Goal: Task Accomplishment & Management: Manage account settings

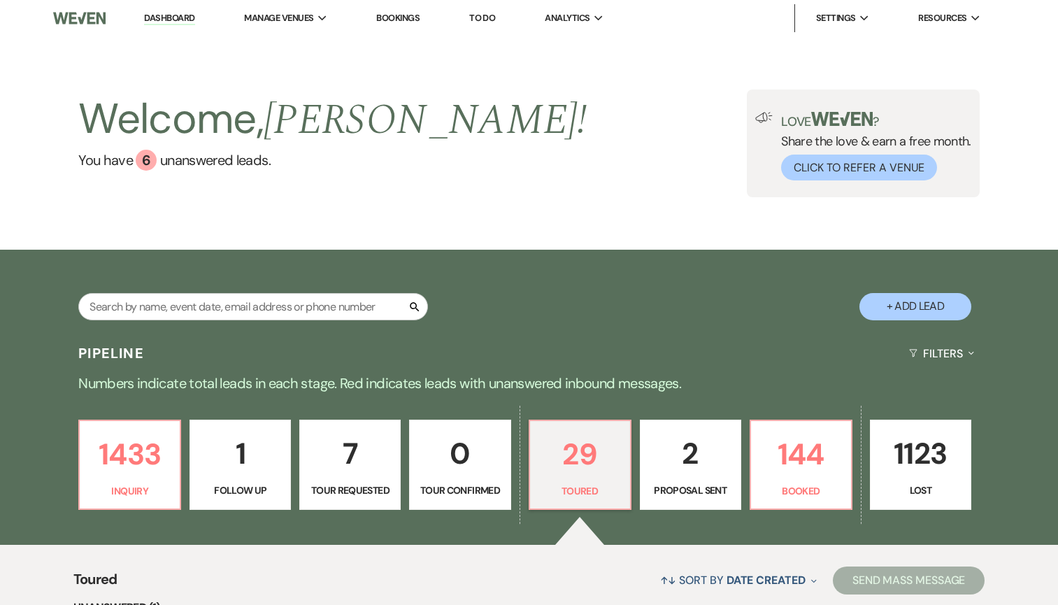
select select "5"
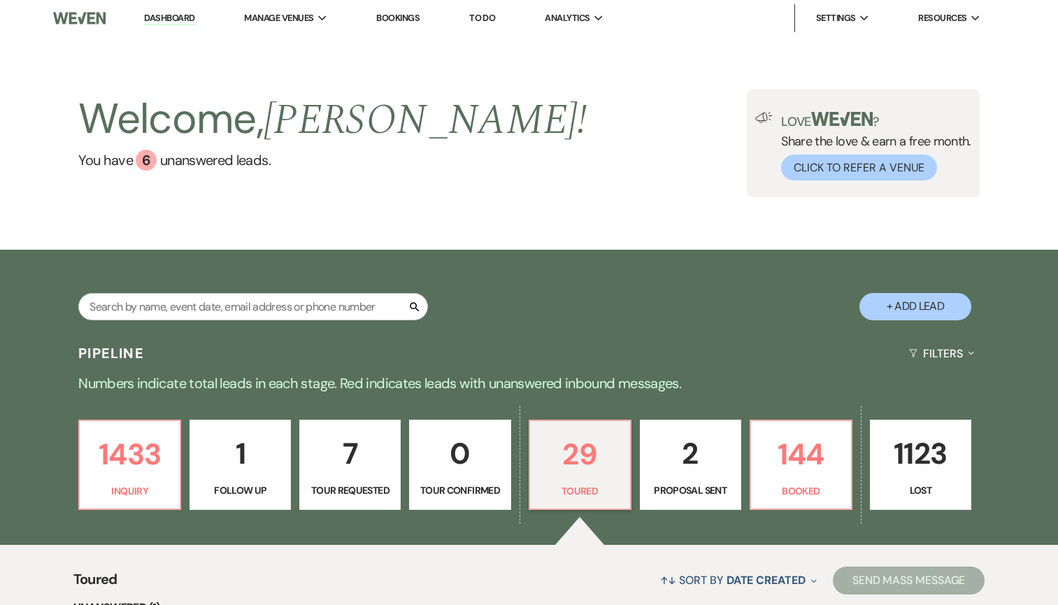
select select "5"
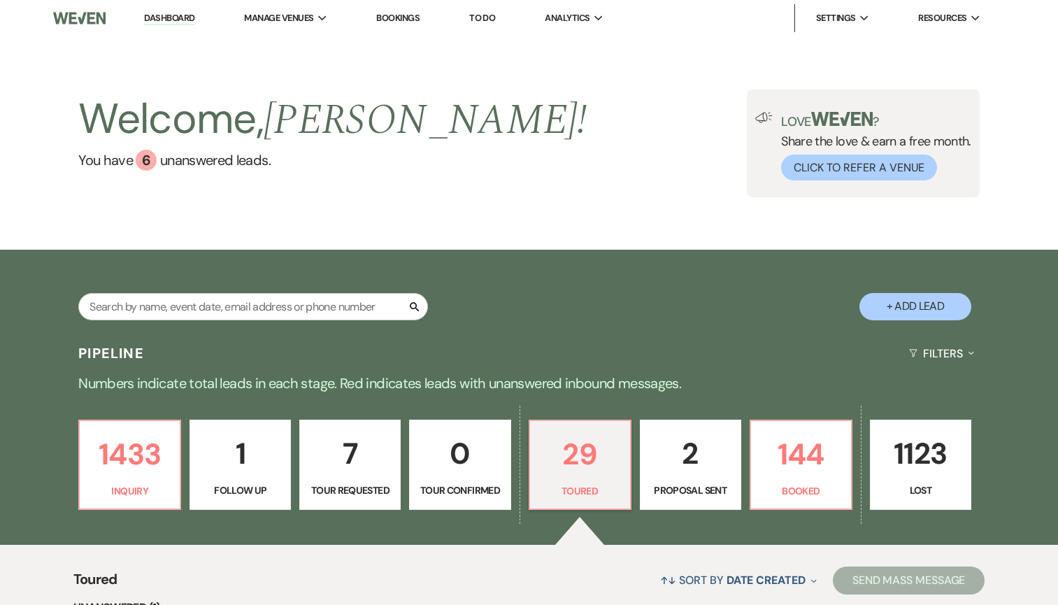
select select "5"
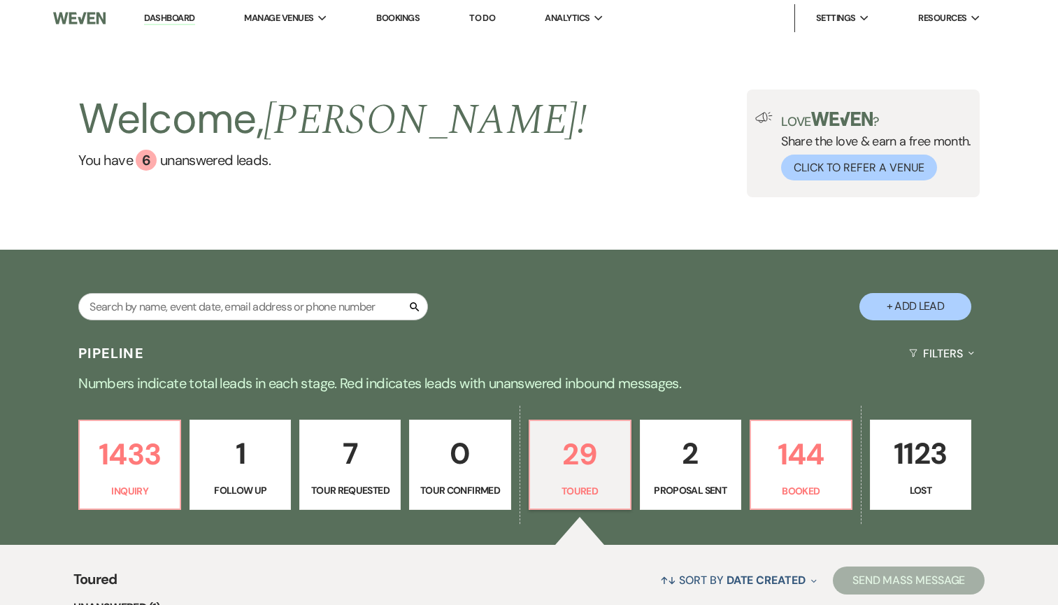
select select "5"
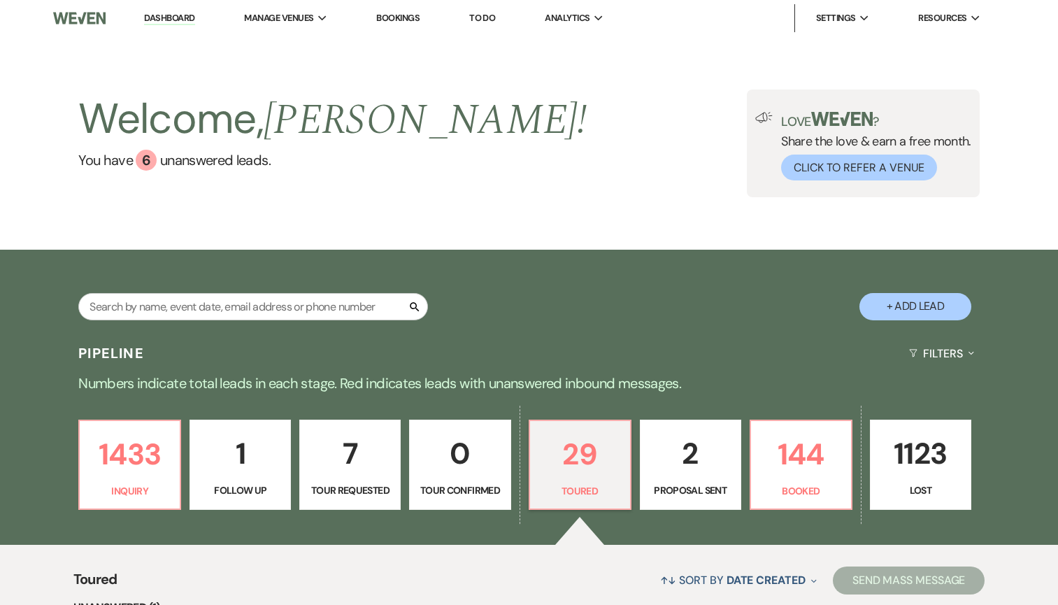
select select "5"
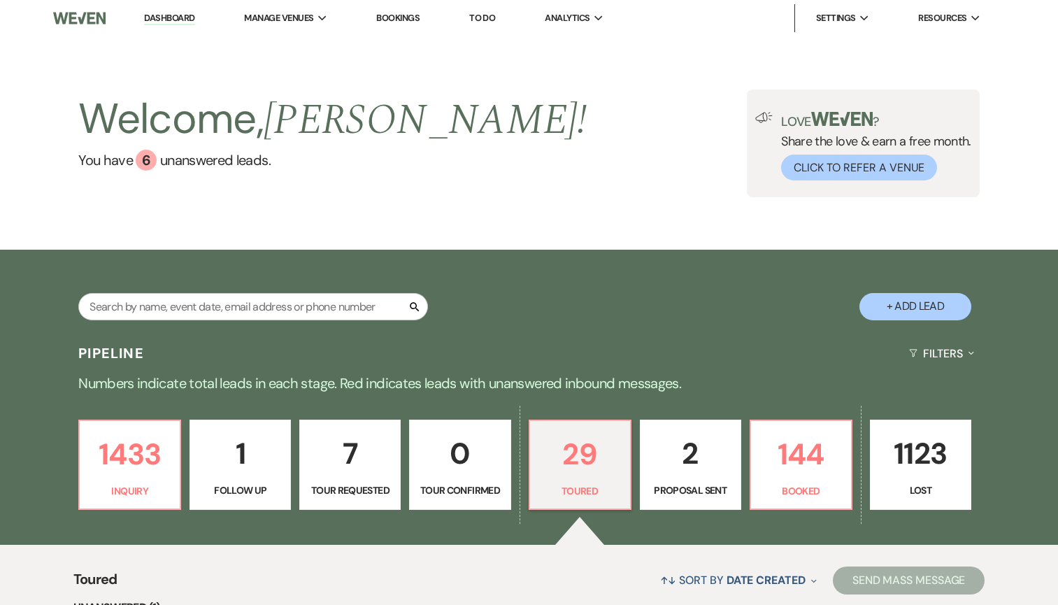
select select "5"
click at [180, 21] on link "Dashboard" at bounding box center [169, 18] width 50 height 13
